Goal: Task Accomplishment & Management: Use online tool/utility

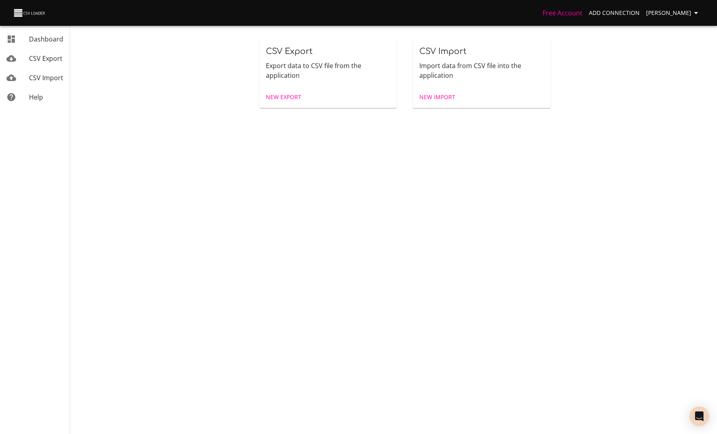
click at [291, 98] on span "New Export" at bounding box center [283, 97] width 35 height 10
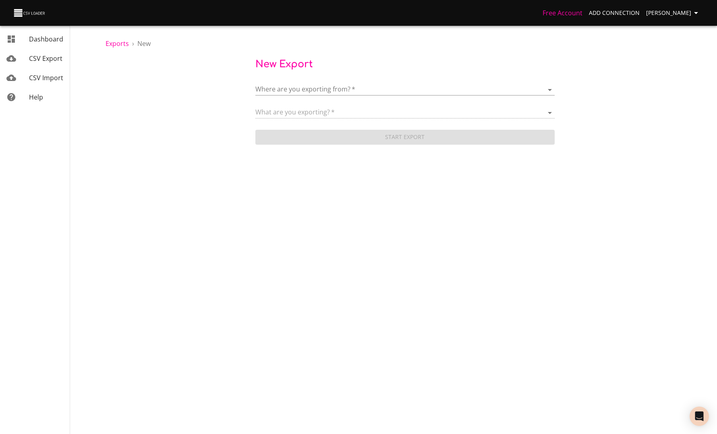
click at [290, 89] on body "Free Account Add Connection Anaëlle Doux Dashboard CSV Export CSV Import Help E…" at bounding box center [358, 217] width 717 height 434
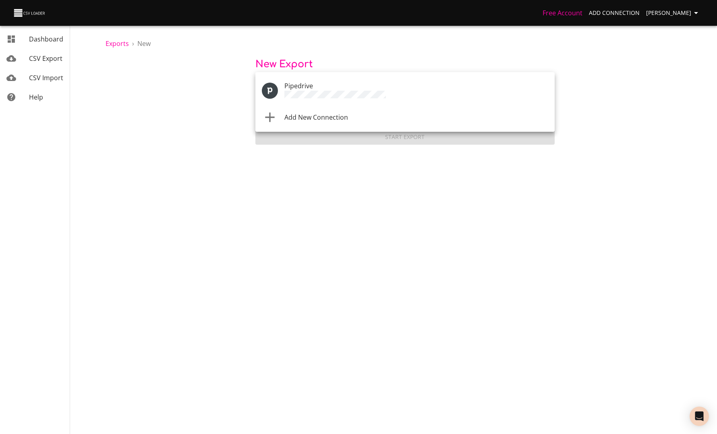
click at [296, 113] on span "Add New Connection" at bounding box center [316, 117] width 64 height 9
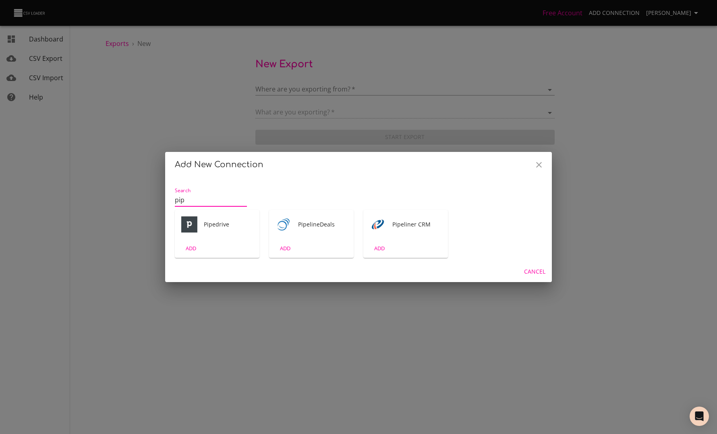
type input "pip"
click at [219, 219] on div "Pipedrive" at bounding box center [217, 224] width 85 height 29
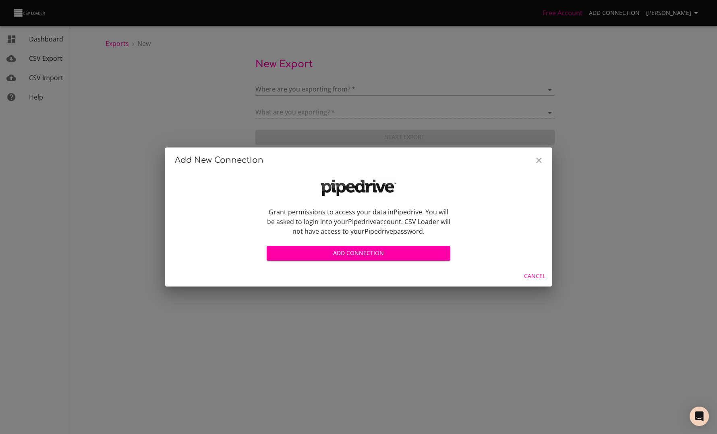
click at [314, 252] on span "Add Connection" at bounding box center [358, 253] width 171 height 10
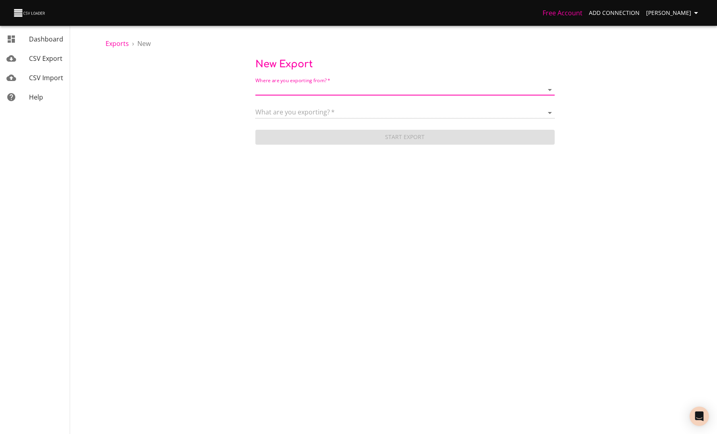
click at [343, 87] on body "Free Account Add Connection Anaëlle Doux Dashboard CSV Export CSV Import Help E…" at bounding box center [358, 217] width 717 height 434
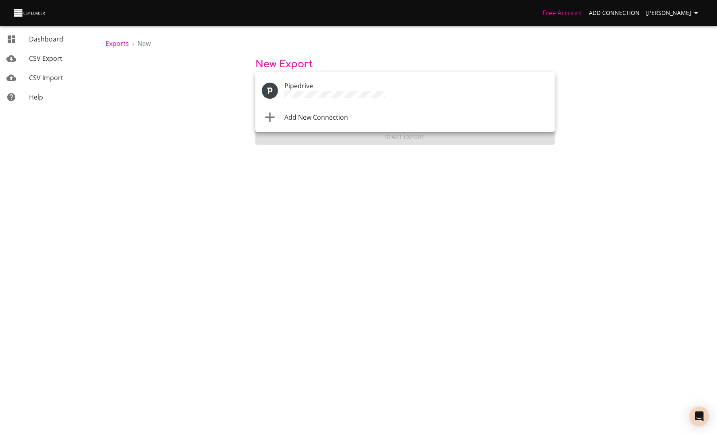
click at [334, 122] on li "Add New Connection" at bounding box center [404, 117] width 299 height 23
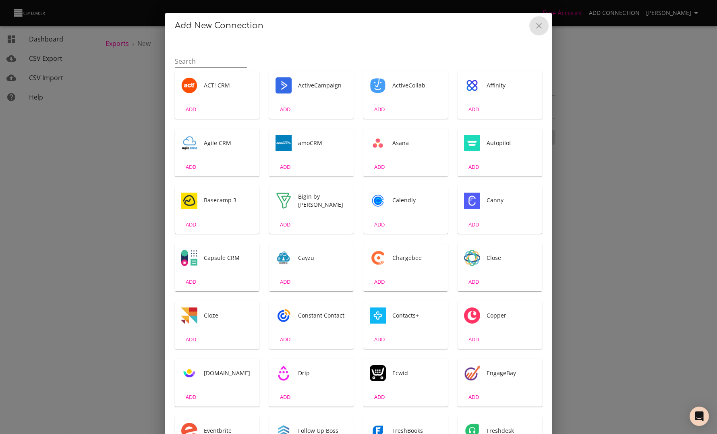
click at [542, 26] on icon "Close" at bounding box center [539, 26] width 10 height 10
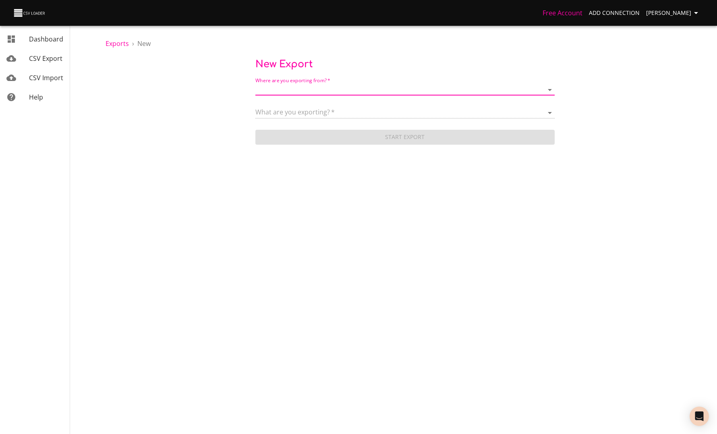
click at [297, 93] on body "Free Account Add Connection Anaëlle Doux Dashboard CSV Export CSV Import Help E…" at bounding box center [358, 217] width 717 height 434
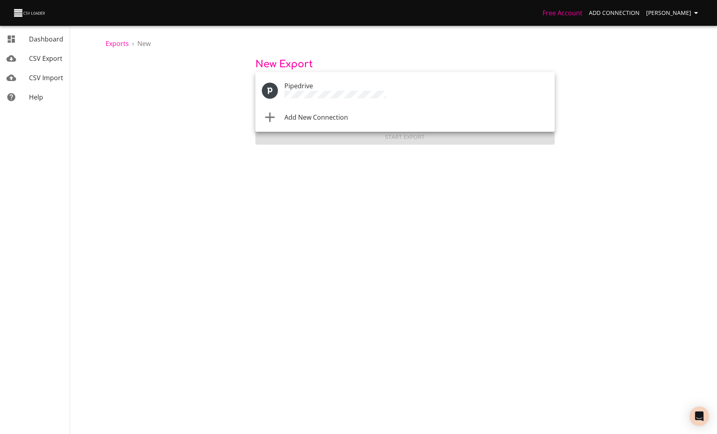
click at [299, 114] on span "Add New Connection" at bounding box center [316, 117] width 64 height 9
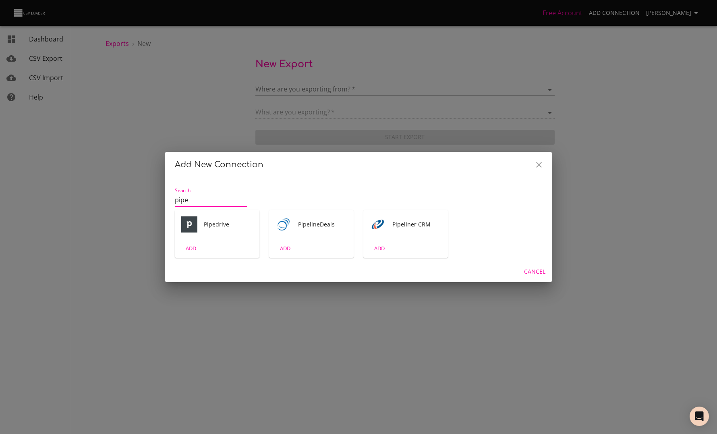
type input "pipe"
drag, startPoint x: 297, startPoint y: 93, endPoint x: 204, endPoint y: 238, distance: 171.6
click at [204, 238] on div "Pipedrive" at bounding box center [217, 224] width 85 height 29
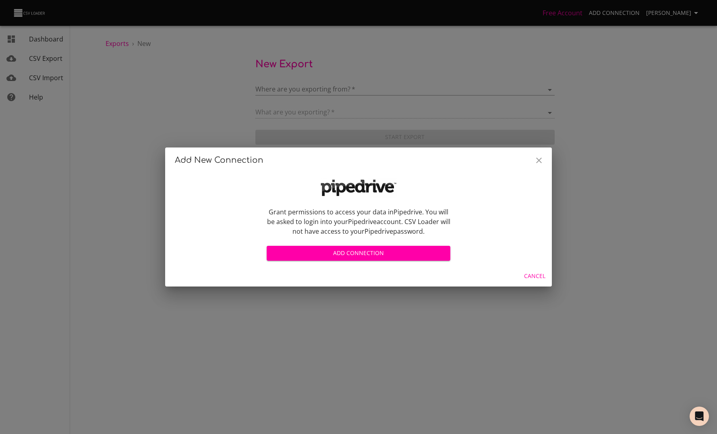
click at [317, 251] on span "Add Connection" at bounding box center [358, 253] width 171 height 10
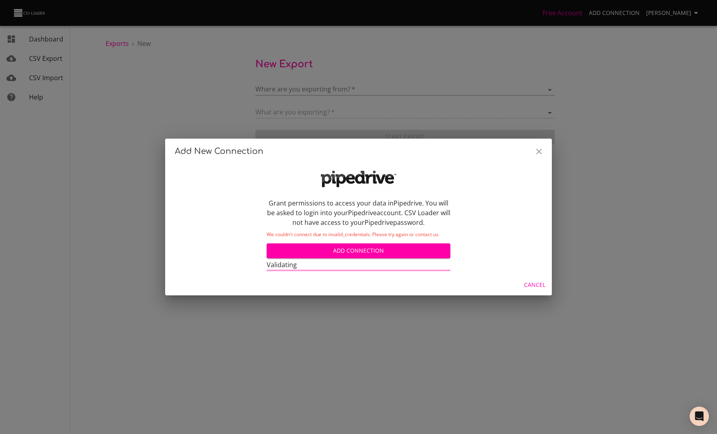
click at [451, 279] on div "Cancel" at bounding box center [358, 284] width 387 height 21
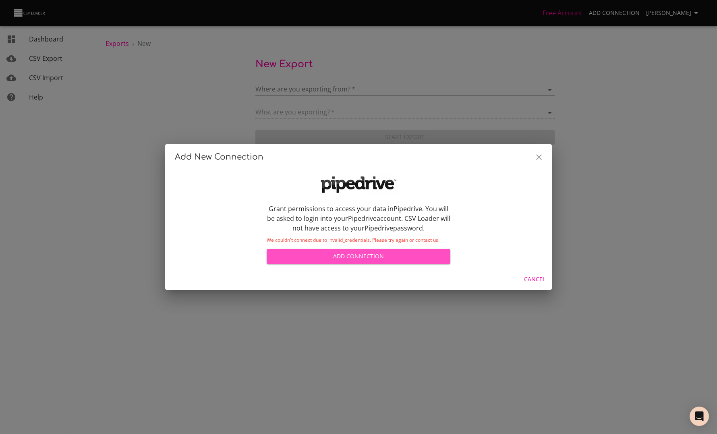
click at [406, 257] on span "Add Connection" at bounding box center [358, 256] width 171 height 10
drag, startPoint x: 269, startPoint y: 207, endPoint x: 443, endPoint y: 232, distance: 175.3
click at [443, 232] on p "Grant permissions to access your data in Pipedrive . You will be asked to login…" at bounding box center [359, 218] width 184 height 29
drag, startPoint x: 540, startPoint y: 156, endPoint x: 406, endPoint y: 241, distance: 158.5
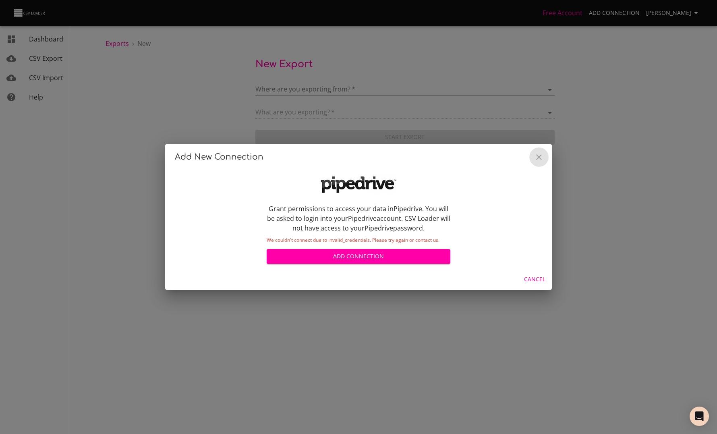
click at [540, 156] on icon "Close" at bounding box center [539, 157] width 6 height 6
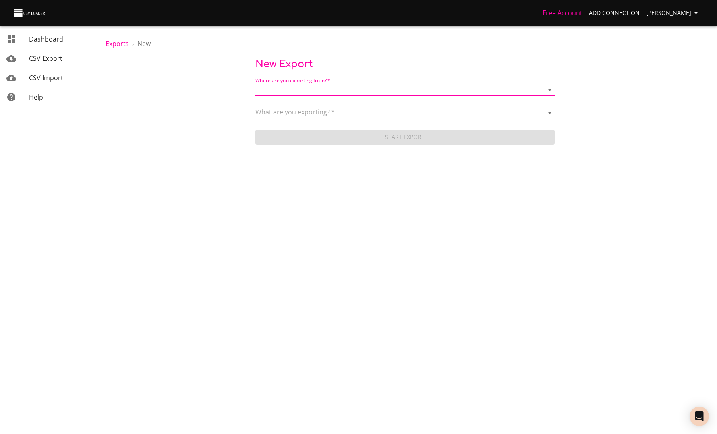
click at [379, 256] on body "Free Account Add Connection Anaëlle Doux Dashboard CSV Export CSV Import Help E…" at bounding box center [358, 217] width 717 height 434
click at [322, 89] on body "Free Account Add Connection Anaëlle Doux Dashboard CSV Export CSV Import Help E…" at bounding box center [358, 217] width 717 height 434
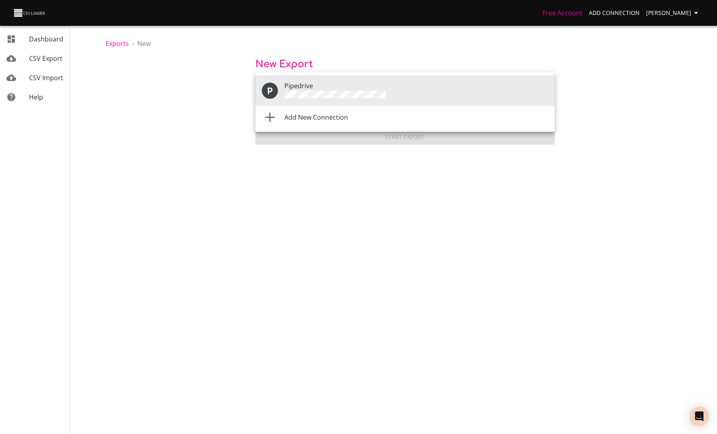
click at [320, 122] on li "Add New Connection" at bounding box center [404, 117] width 299 height 23
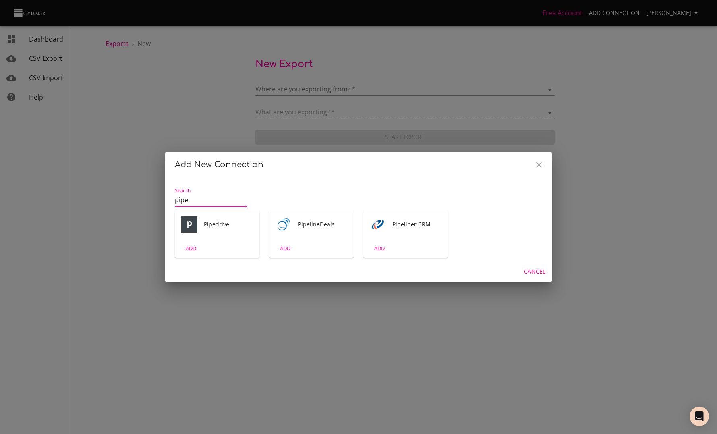
type input "pipe"
click at [195, 223] on img "Tool" at bounding box center [189, 224] width 16 height 16
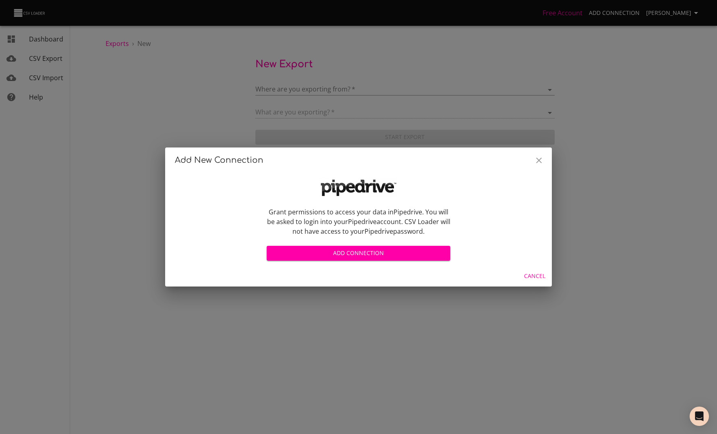
click at [308, 257] on span "Add Connection" at bounding box center [358, 253] width 171 height 10
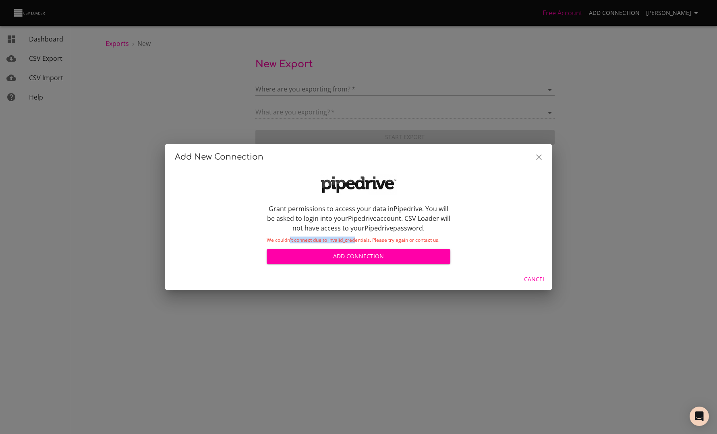
drag, startPoint x: 289, startPoint y: 239, endPoint x: 356, endPoint y: 239, distance: 67.7
click at [356, 239] on p "We couldn't connect due to invalid_credentials. Please try again or contact us." at bounding box center [359, 240] width 184 height 5
drag, startPoint x: 329, startPoint y: 239, endPoint x: 370, endPoint y: 238, distance: 41.5
click at [370, 238] on p "We couldn't connect due to invalid_credentials. Please try again or contact us." at bounding box center [359, 240] width 184 height 5
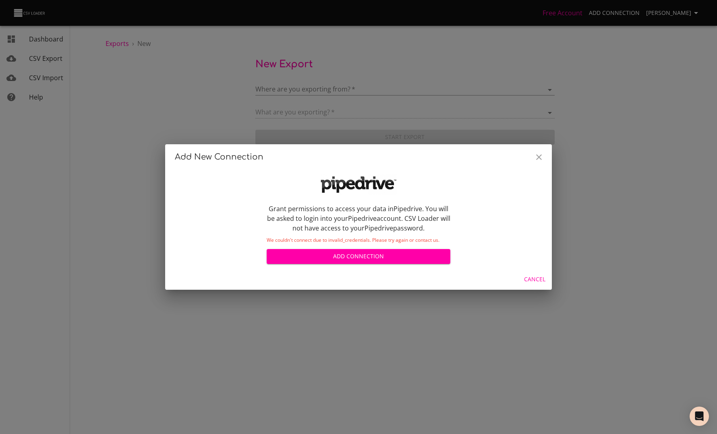
click at [540, 153] on icon "Close" at bounding box center [539, 157] width 10 height 10
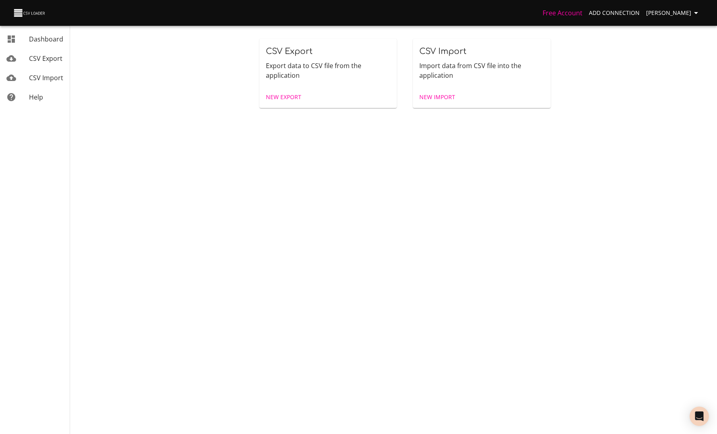
click at [272, 93] on span "New Export" at bounding box center [283, 97] width 35 height 10
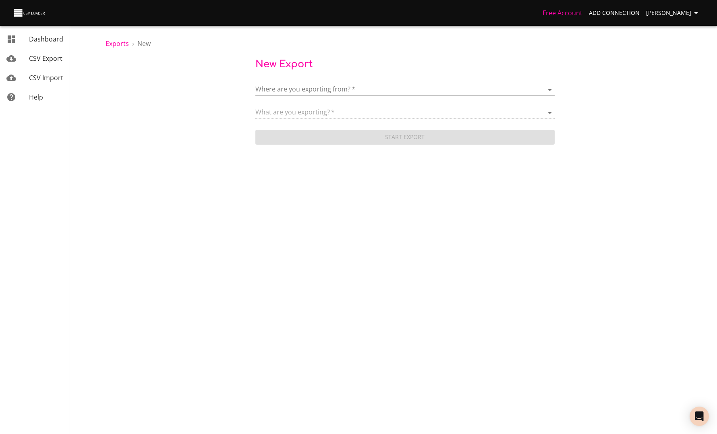
click at [289, 90] on body "Free Account Add Connection Anaëlle Doux Dashboard CSV Export CSV Import Help E…" at bounding box center [358, 217] width 717 height 434
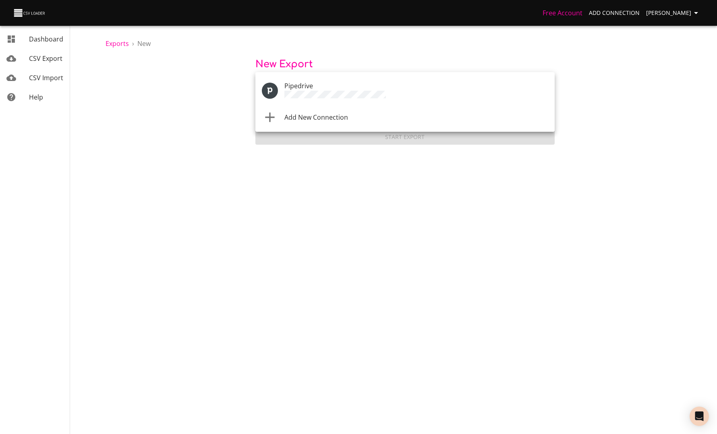
click at [296, 113] on span "Add New Connection" at bounding box center [316, 117] width 64 height 9
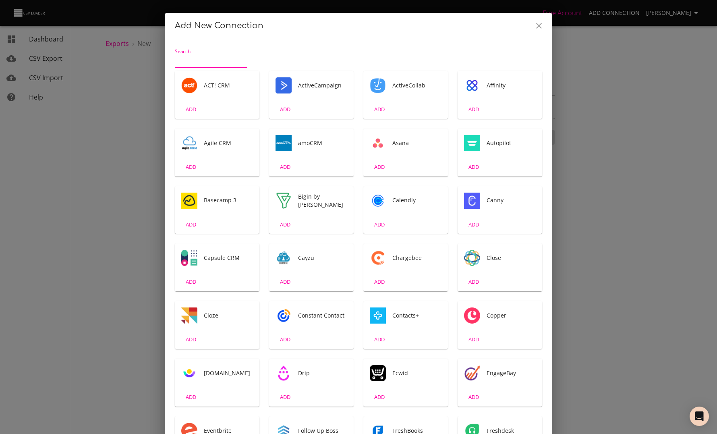
type input "i"
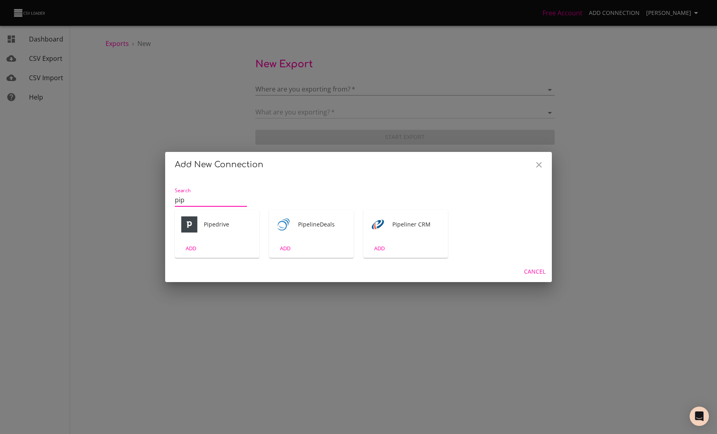
type input "pip"
click at [224, 235] on div "Pipedrive" at bounding box center [217, 224] width 85 height 29
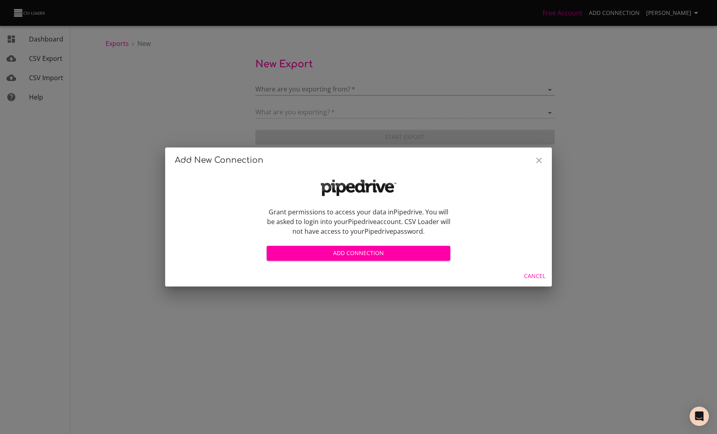
click at [308, 257] on span "Add Connection" at bounding box center [358, 253] width 171 height 10
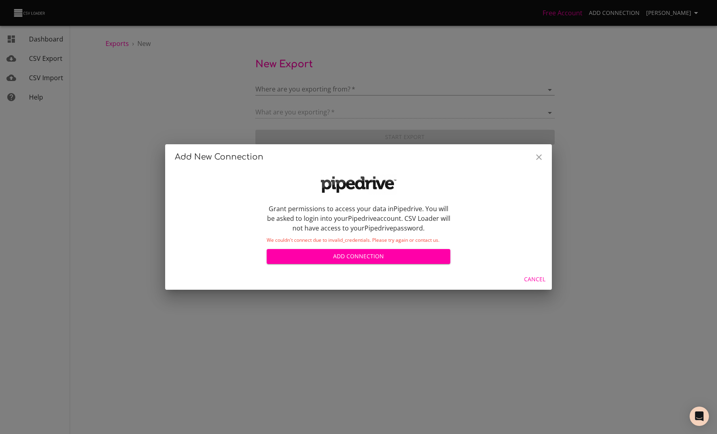
drag, startPoint x: 321, startPoint y: 219, endPoint x: 375, endPoint y: 230, distance: 56.0
click at [374, 230] on p "Grant permissions to access your data in Pipedrive . You will be asked to login…" at bounding box center [359, 218] width 184 height 29
click at [366, 259] on span "Add Connection" at bounding box center [358, 256] width 171 height 10
click at [534, 279] on span "Cancel" at bounding box center [534, 279] width 21 height 10
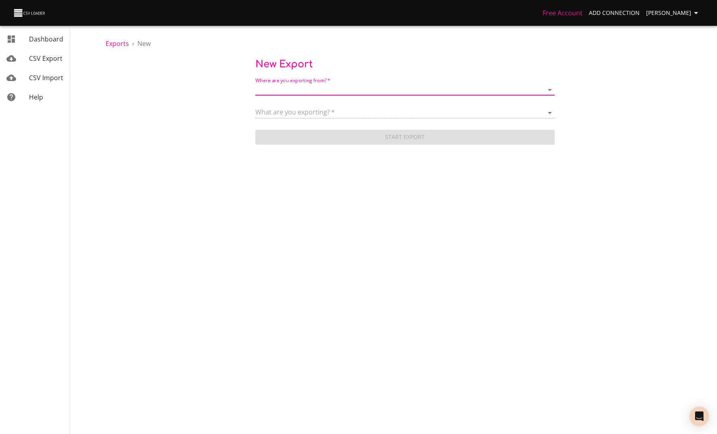
click at [676, 17] on span "[PERSON_NAME]" at bounding box center [673, 13] width 55 height 10
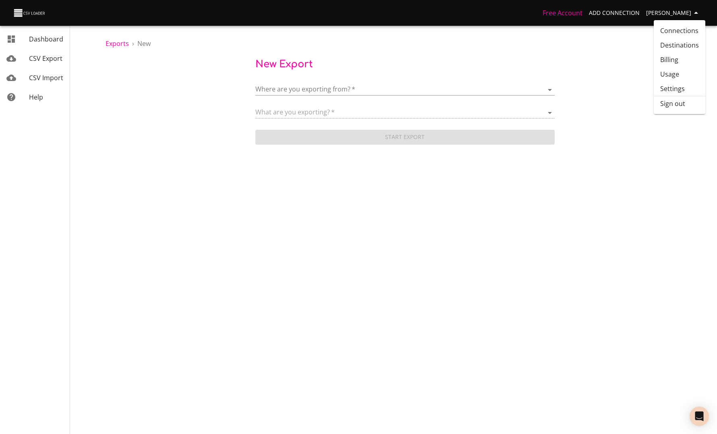
click at [668, 101] on li "Sign out" at bounding box center [680, 103] width 52 height 14
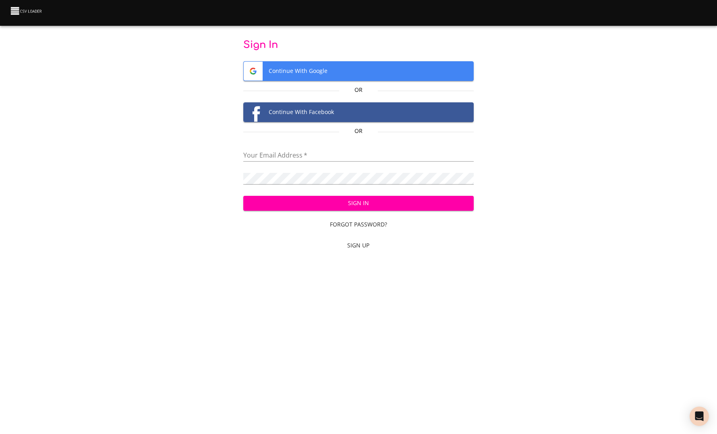
type input "[EMAIL_ADDRESS][DOMAIN_NAME]"
